Goal: Find specific page/section: Find specific page/section

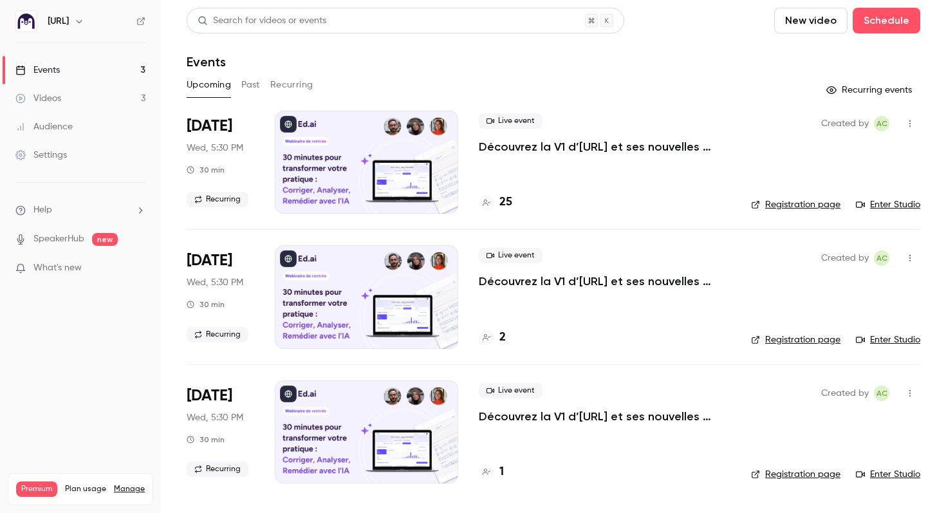
click at [880, 199] on link "Enter Studio" at bounding box center [888, 204] width 64 height 13
click at [246, 91] on button "Past" at bounding box center [250, 85] width 19 height 21
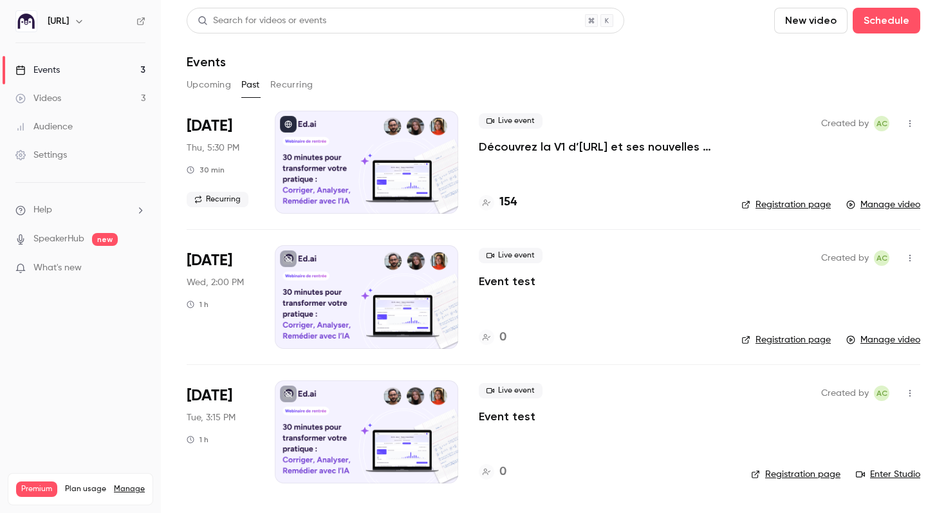
click at [893, 475] on link "Enter Studio" at bounding box center [888, 474] width 64 height 13
